Goal: Information Seeking & Learning: Understand process/instructions

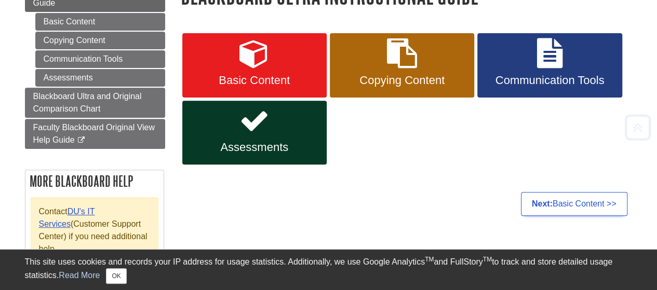
scroll to position [156, 0]
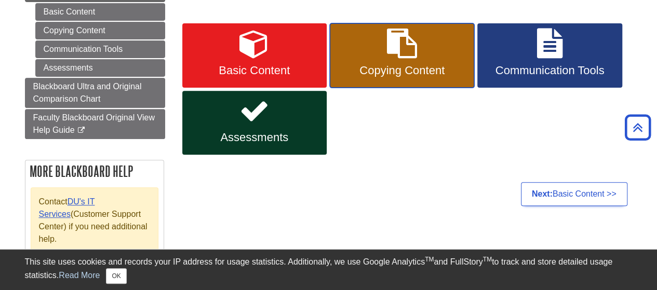
click at [425, 66] on span "Copying Content" at bounding box center [402, 71] width 129 height 14
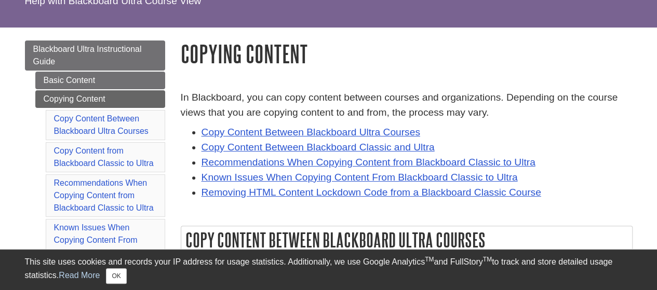
scroll to position [104, 0]
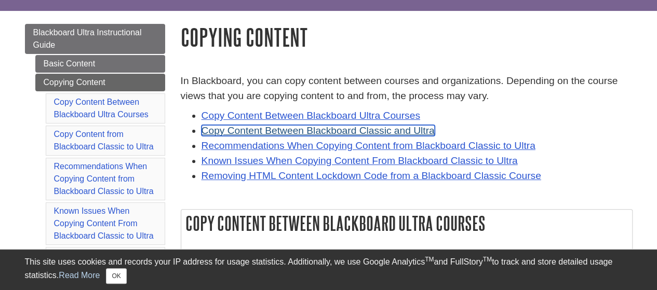
click at [315, 133] on link "Copy Content Between Blackboard Classic and Ultra" at bounding box center [318, 130] width 233 height 11
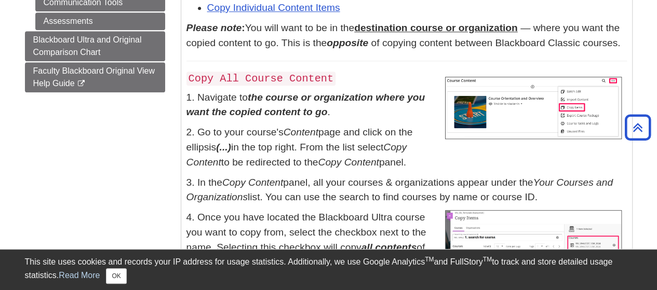
scroll to position [384, 0]
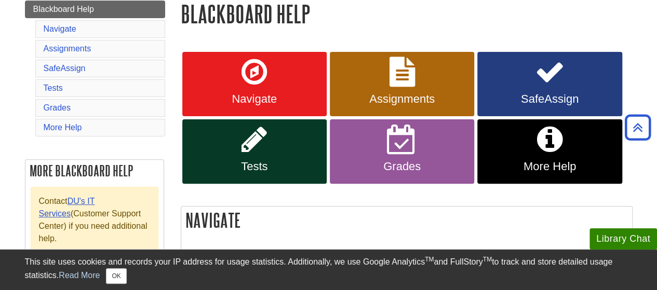
scroll to position [104, 0]
